Goal: Check status: Check status

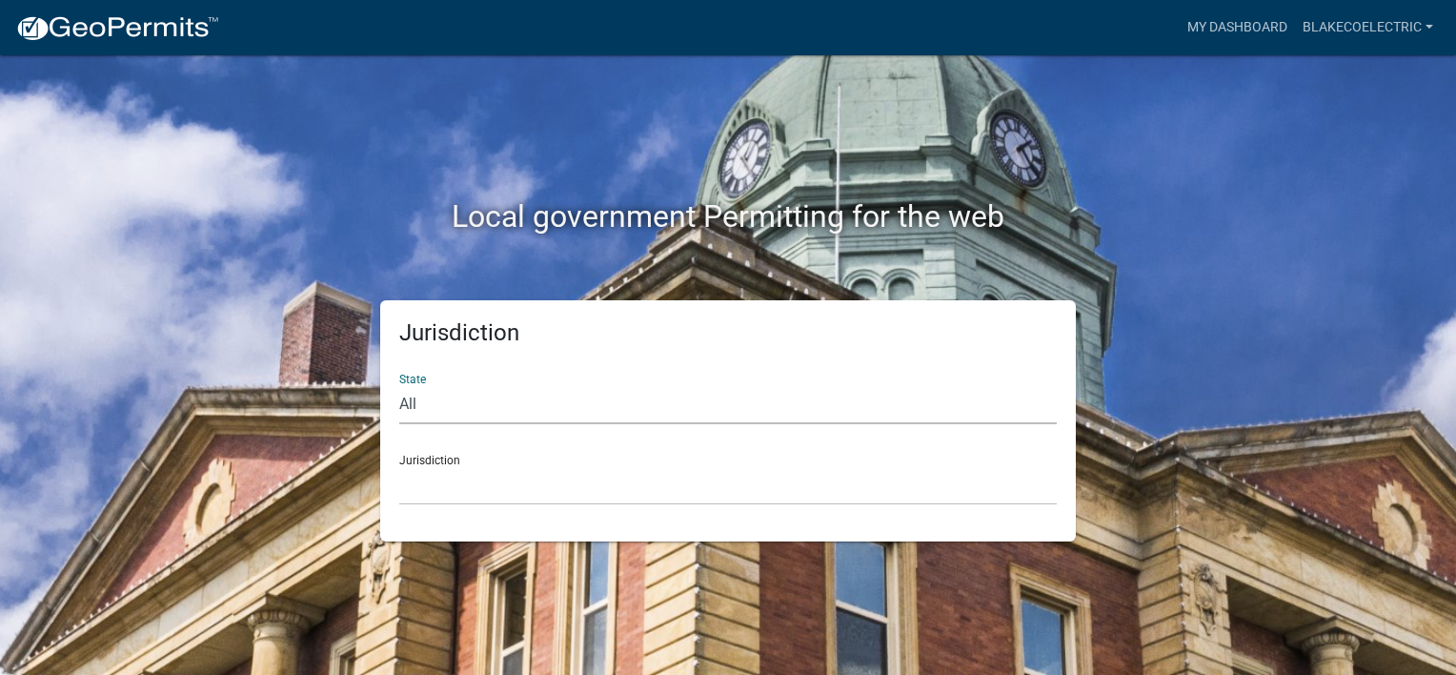
click at [407, 404] on select "All [US_STATE] [US_STATE] [US_STATE] [US_STATE] [US_STATE] [US_STATE] [US_STATE…" at bounding box center [728, 404] width 658 height 39
select select "[US_STATE]"
click at [399, 385] on select "All [US_STATE] [US_STATE] [US_STATE] [US_STATE] [US_STATE] [US_STATE] [US_STATE…" at bounding box center [728, 404] width 658 height 39
click at [420, 471] on select "City of [GEOGRAPHIC_DATA], [US_STATE] City of [GEOGRAPHIC_DATA], [US_STATE] Cit…" at bounding box center [728, 485] width 658 height 39
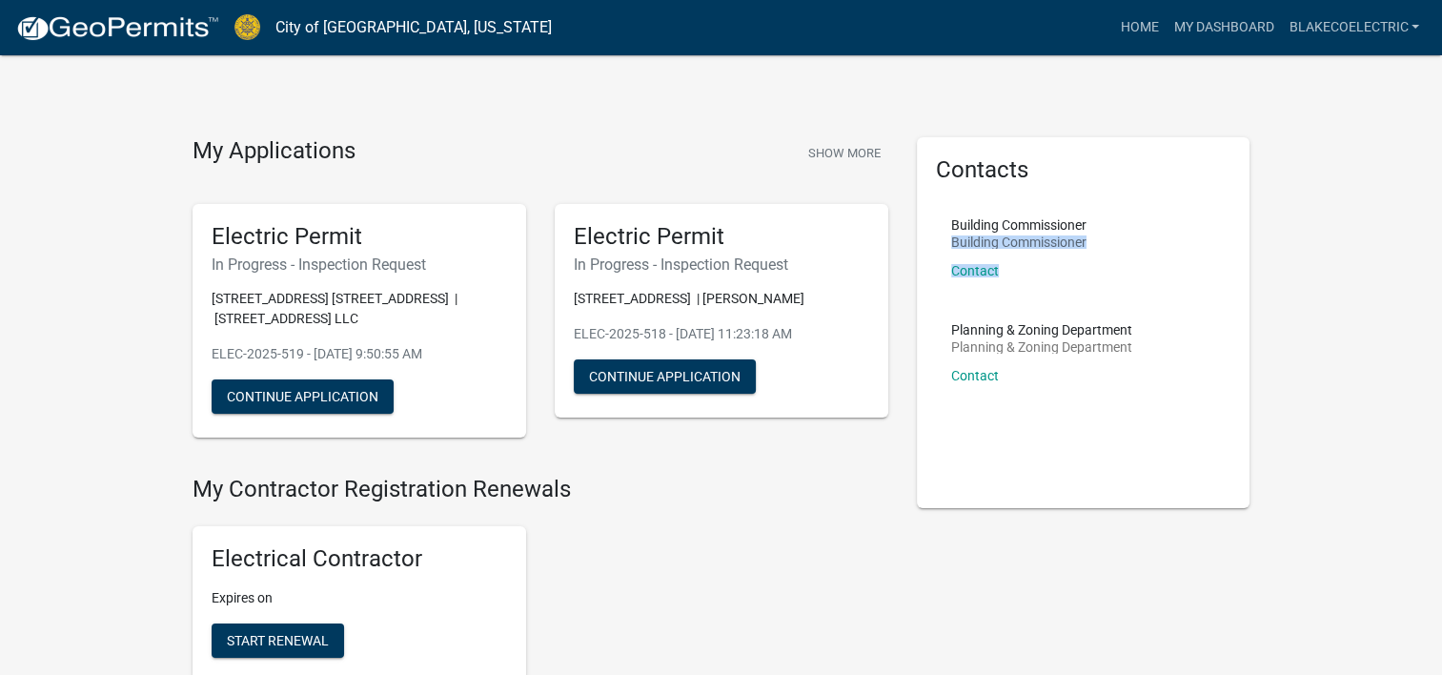
drag, startPoint x: 940, startPoint y: 309, endPoint x: 1082, endPoint y: 187, distance: 187.2
click at [1082, 187] on div "Contacts Building Commissioner Building Commissioner Contact Planning & Zoning …" at bounding box center [1084, 322] width 334 height 371
drag, startPoint x: 1082, startPoint y: 187, endPoint x: 1228, endPoint y: 31, distance: 213.8
click at [1228, 31] on link "My Dashboard" at bounding box center [1223, 28] width 115 height 36
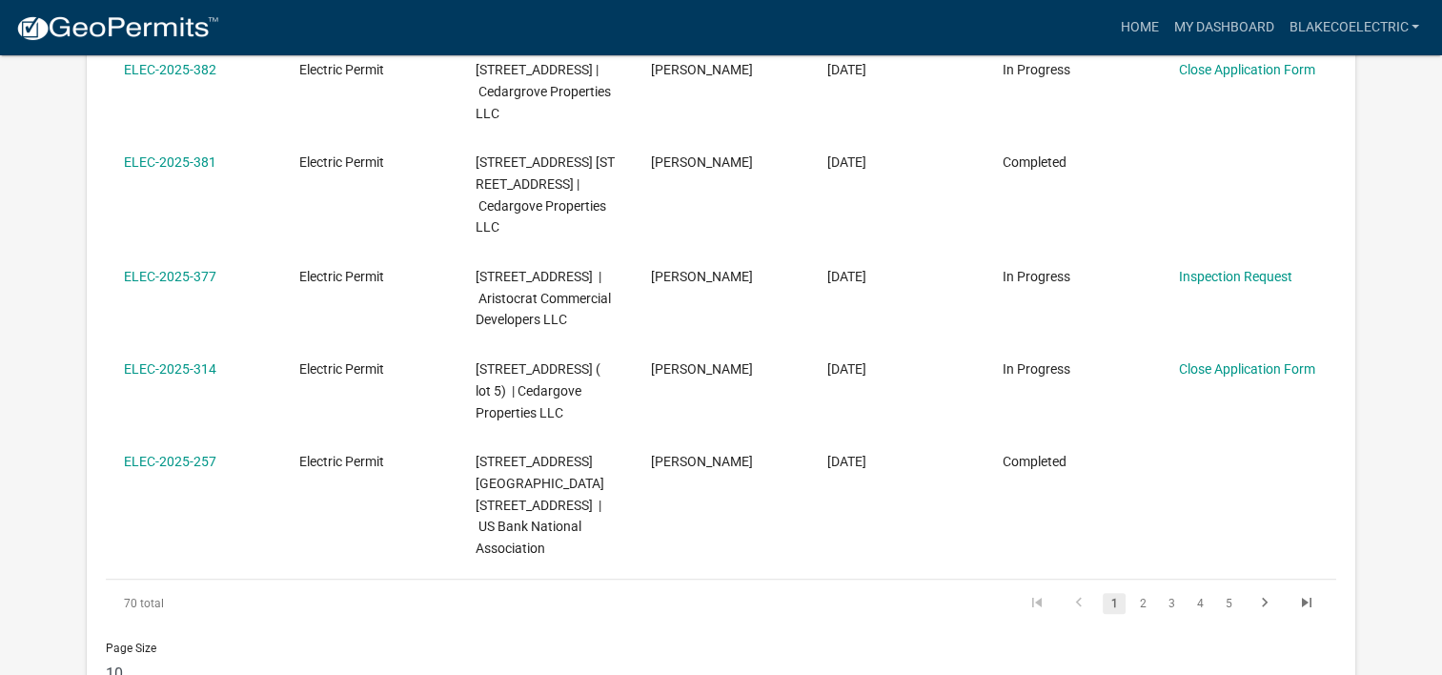
scroll to position [1080, 0]
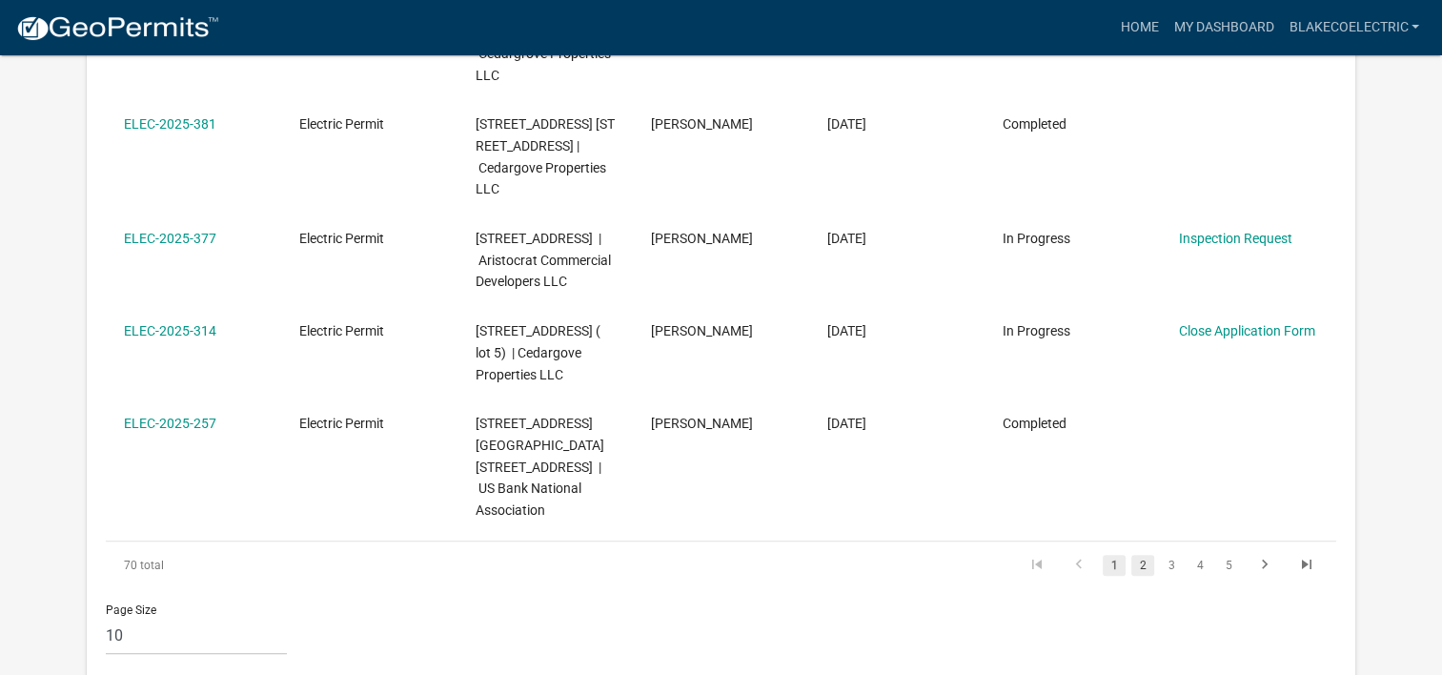
click at [1144, 555] on link "2" at bounding box center [1142, 565] width 23 height 21
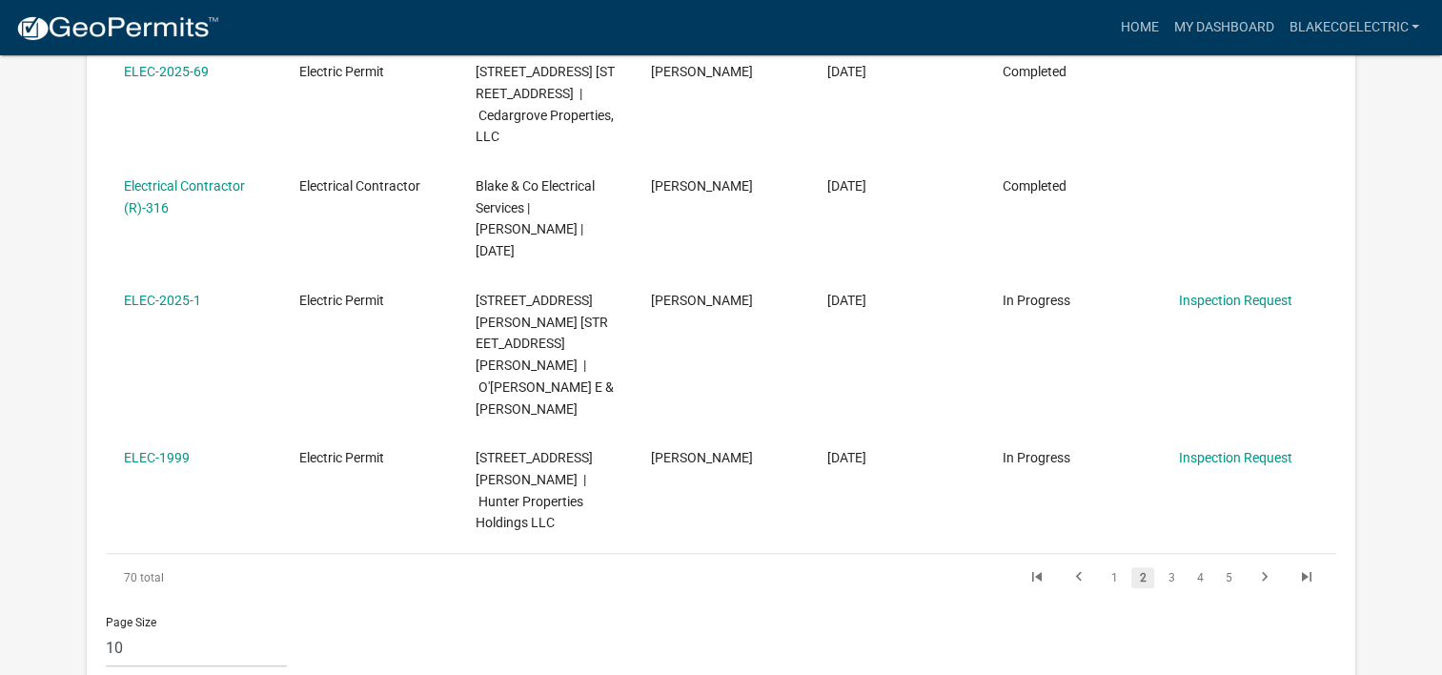
scroll to position [1295, 0]
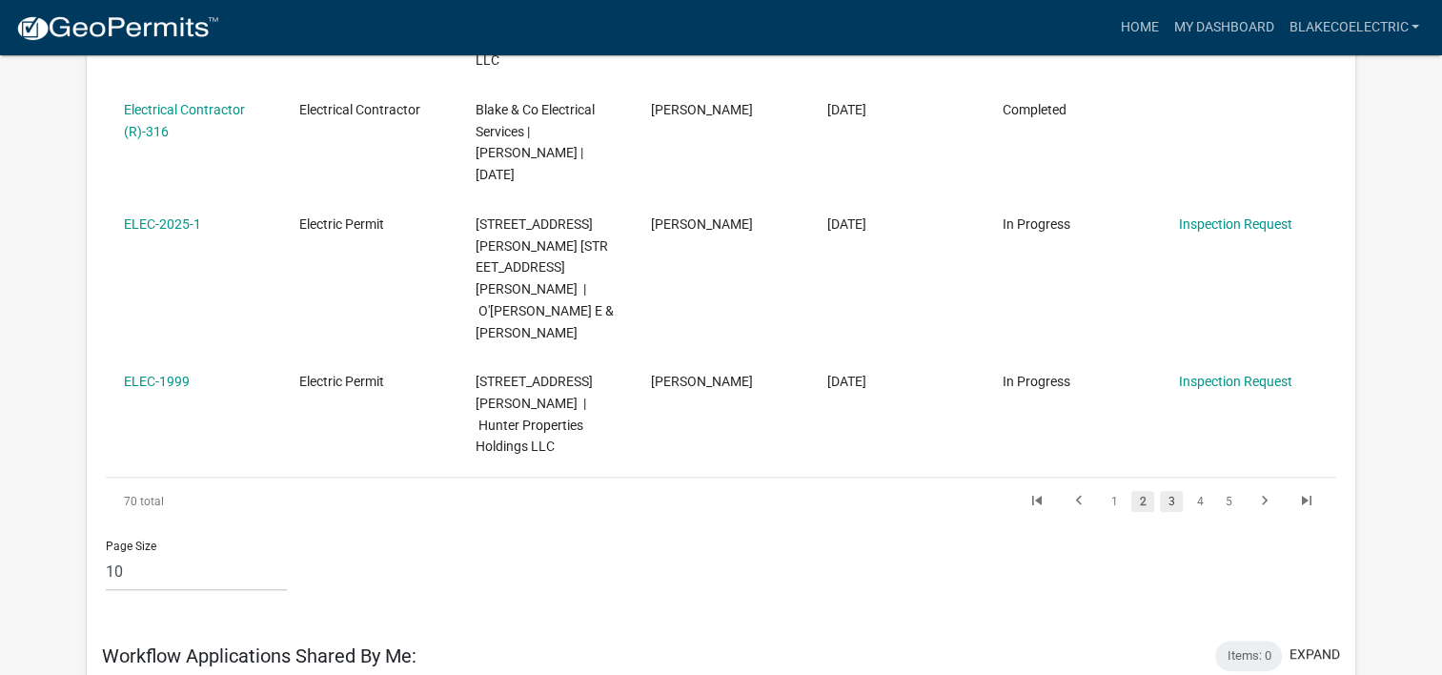
click at [1179, 491] on link "3" at bounding box center [1171, 501] width 23 height 21
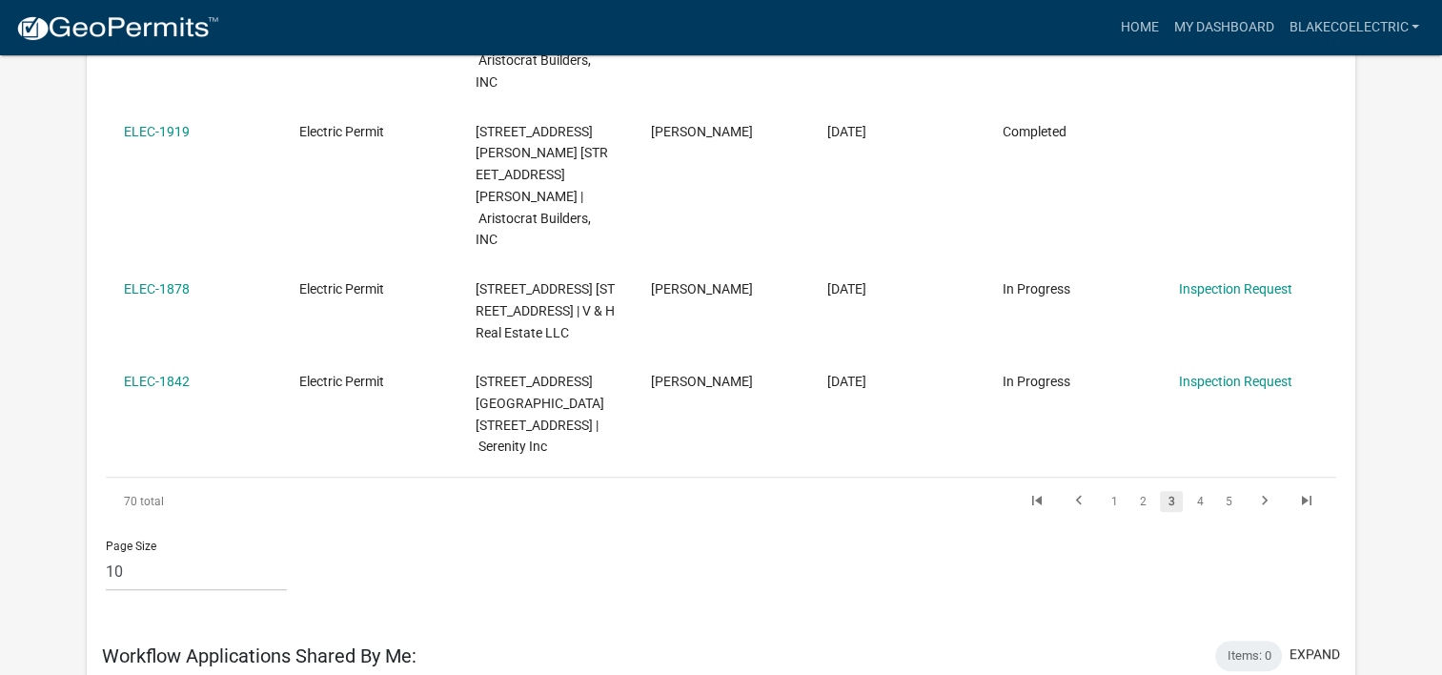
scroll to position [1187, 0]
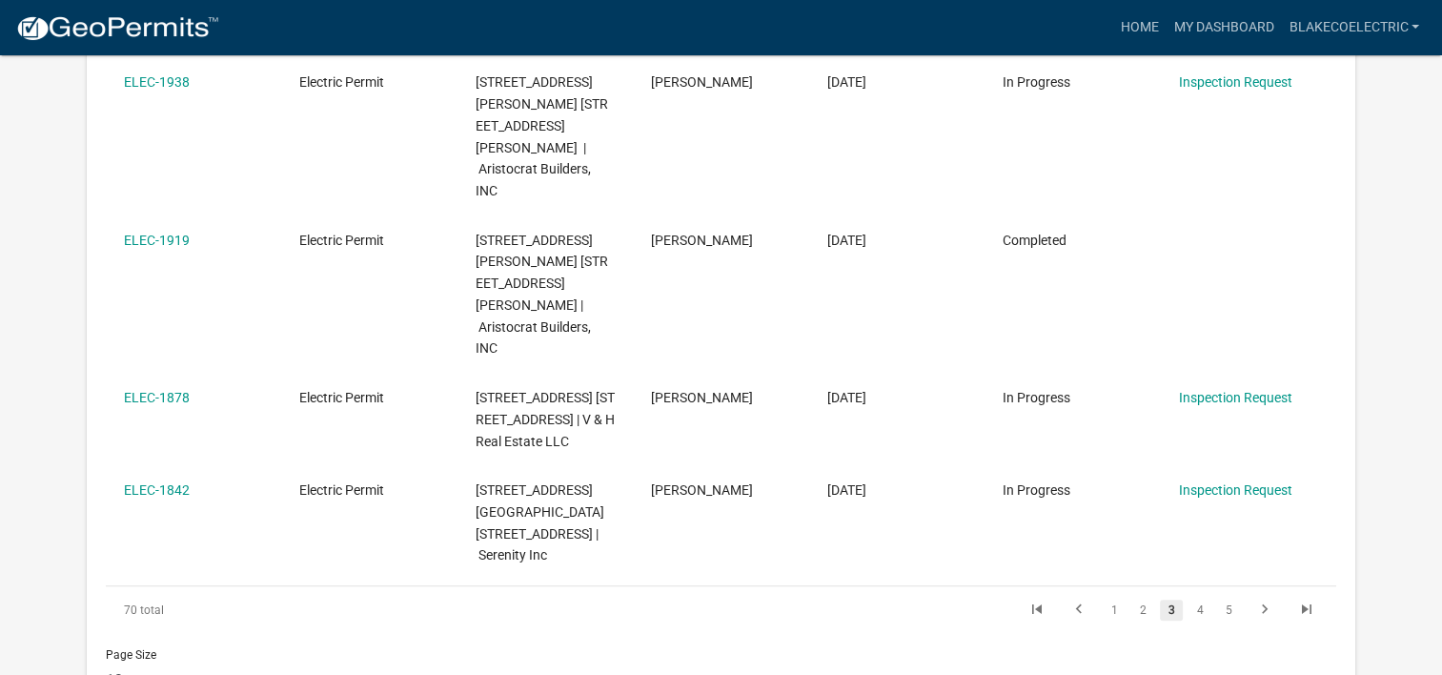
click at [1169, 600] on link "3" at bounding box center [1171, 610] width 23 height 21
click at [1170, 600] on link "3" at bounding box center [1171, 610] width 23 height 21
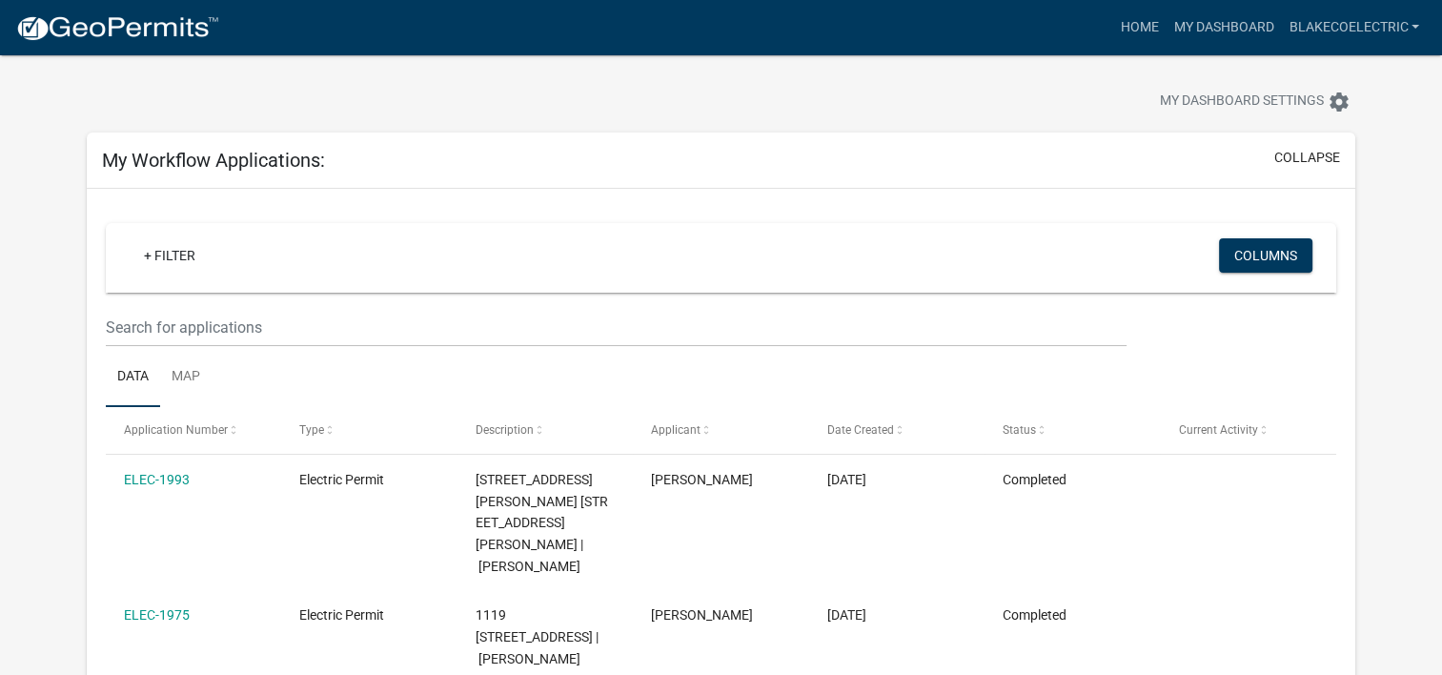
scroll to position [0, 0]
